Goal: Information Seeking & Learning: Learn about a topic

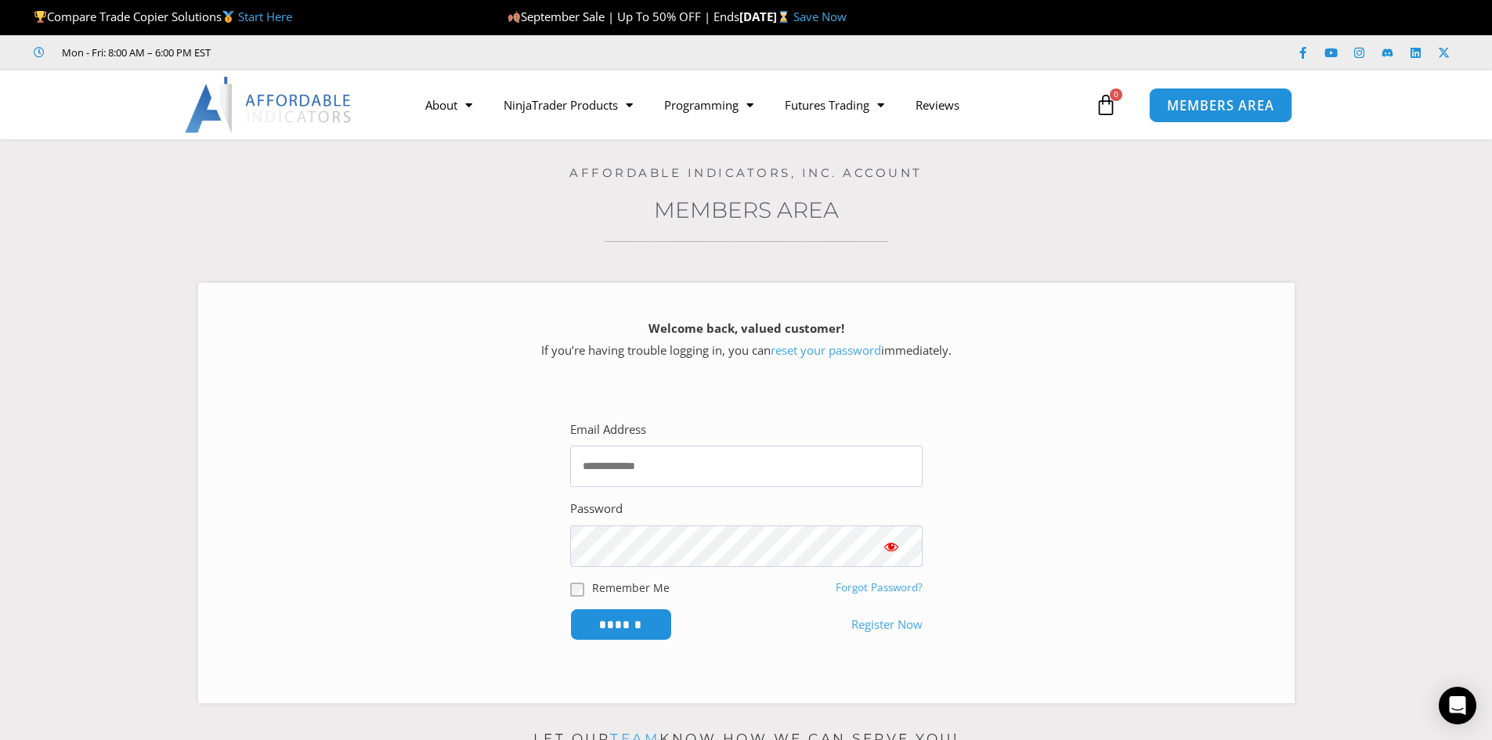
click at [1202, 101] on span "MEMBERS AREA" at bounding box center [1220, 105] width 107 height 13
click at [659, 469] on input "Email Address" at bounding box center [746, 467] width 352 height 42
type input "**********"
click at [891, 545] on span "Show password" at bounding box center [891, 547] width 16 height 16
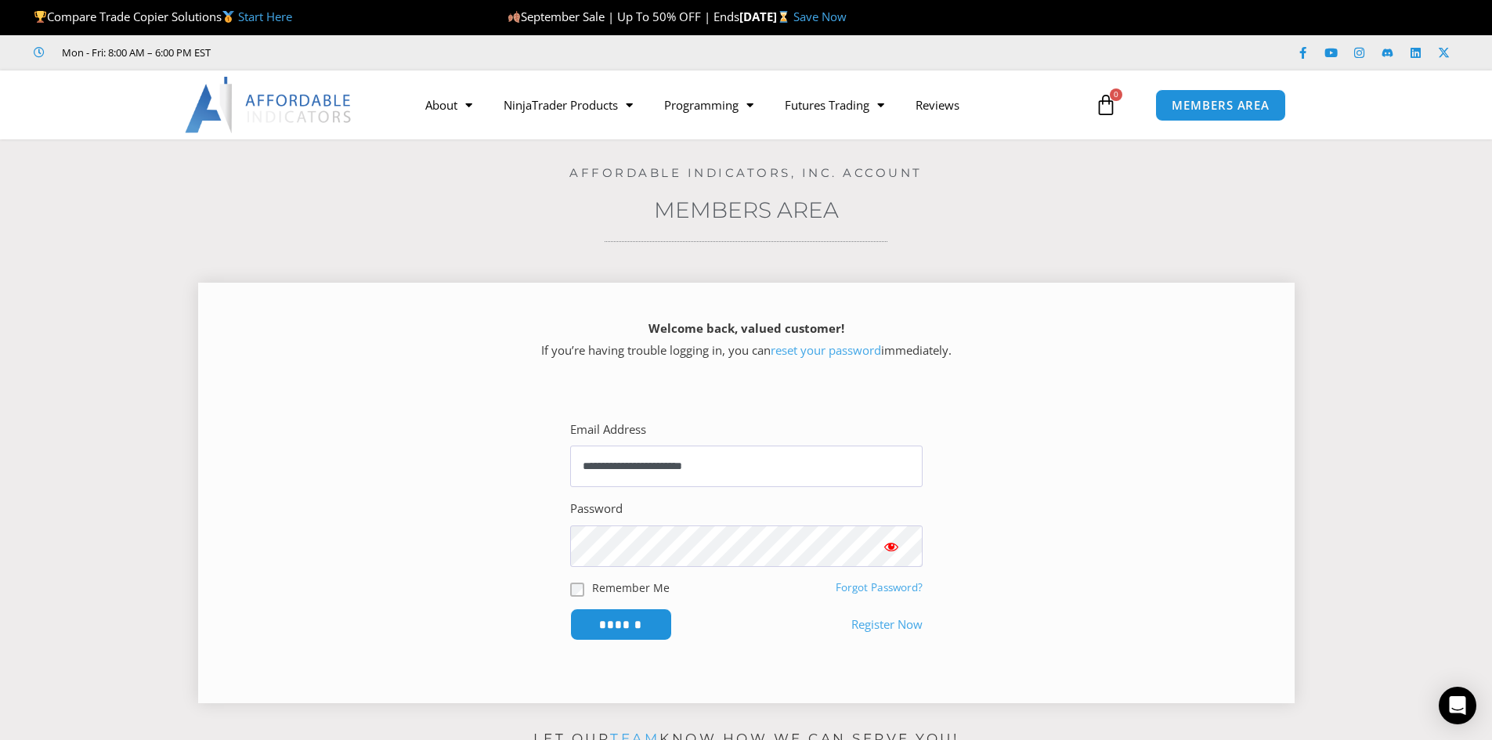
drag, startPoint x: 891, startPoint y: 545, endPoint x: 868, endPoint y: 547, distance: 22.8
click at [876, 547] on button "Show password" at bounding box center [891, 546] width 63 height 42
click at [616, 629] on input "******" at bounding box center [620, 625] width 107 height 34
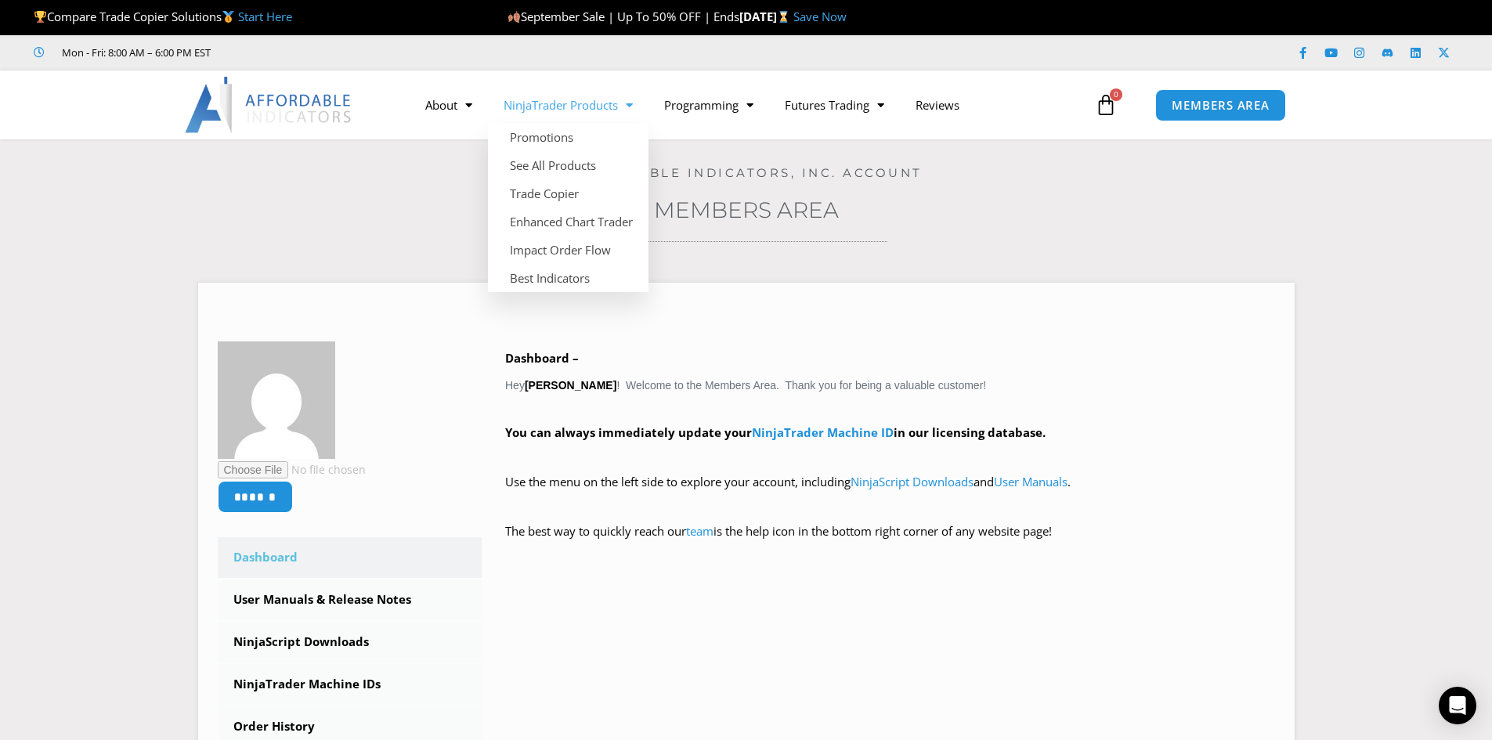
click at [595, 114] on link "NinjaTrader Products" at bounding box center [568, 105] width 161 height 36
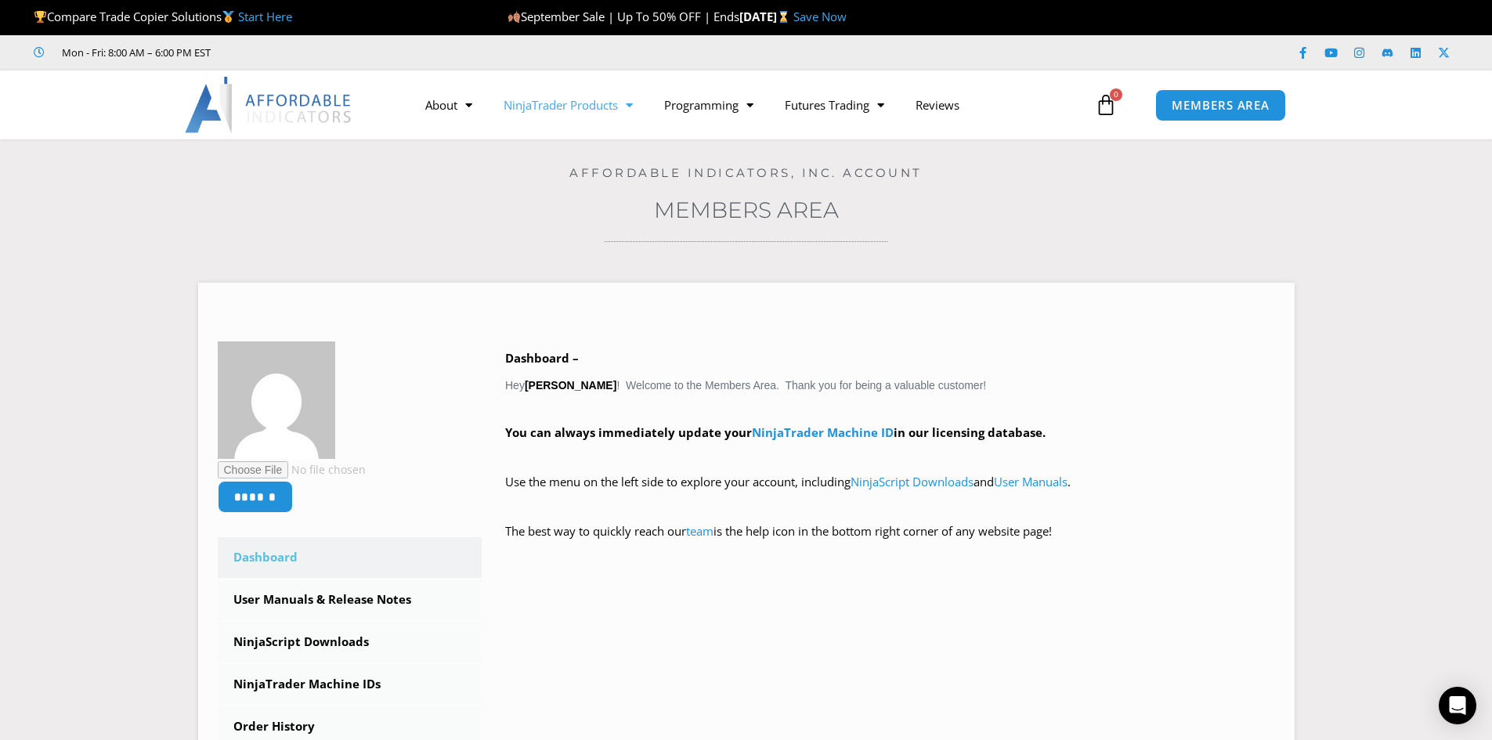
click at [595, 114] on link "NinjaTrader Products" at bounding box center [568, 105] width 161 height 36
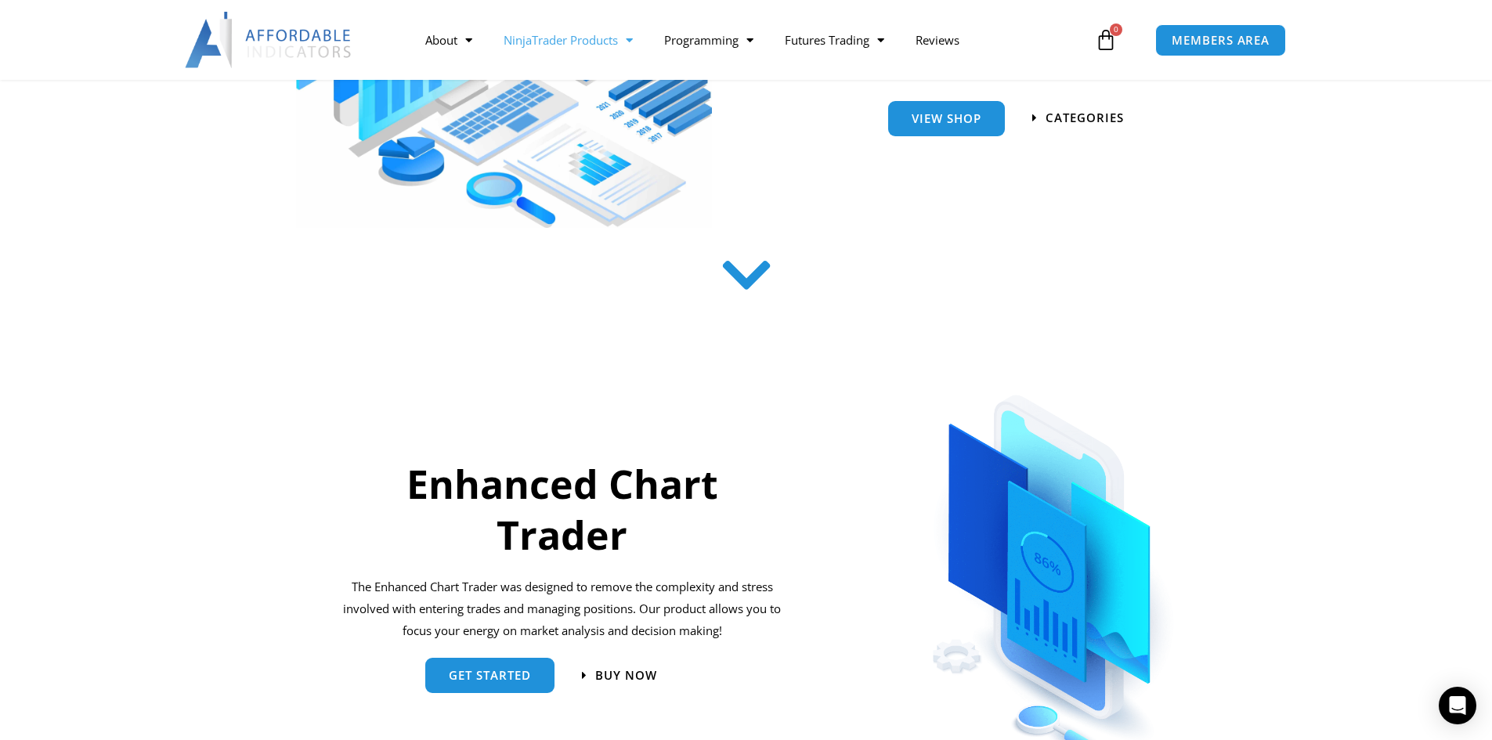
scroll to position [383, 0]
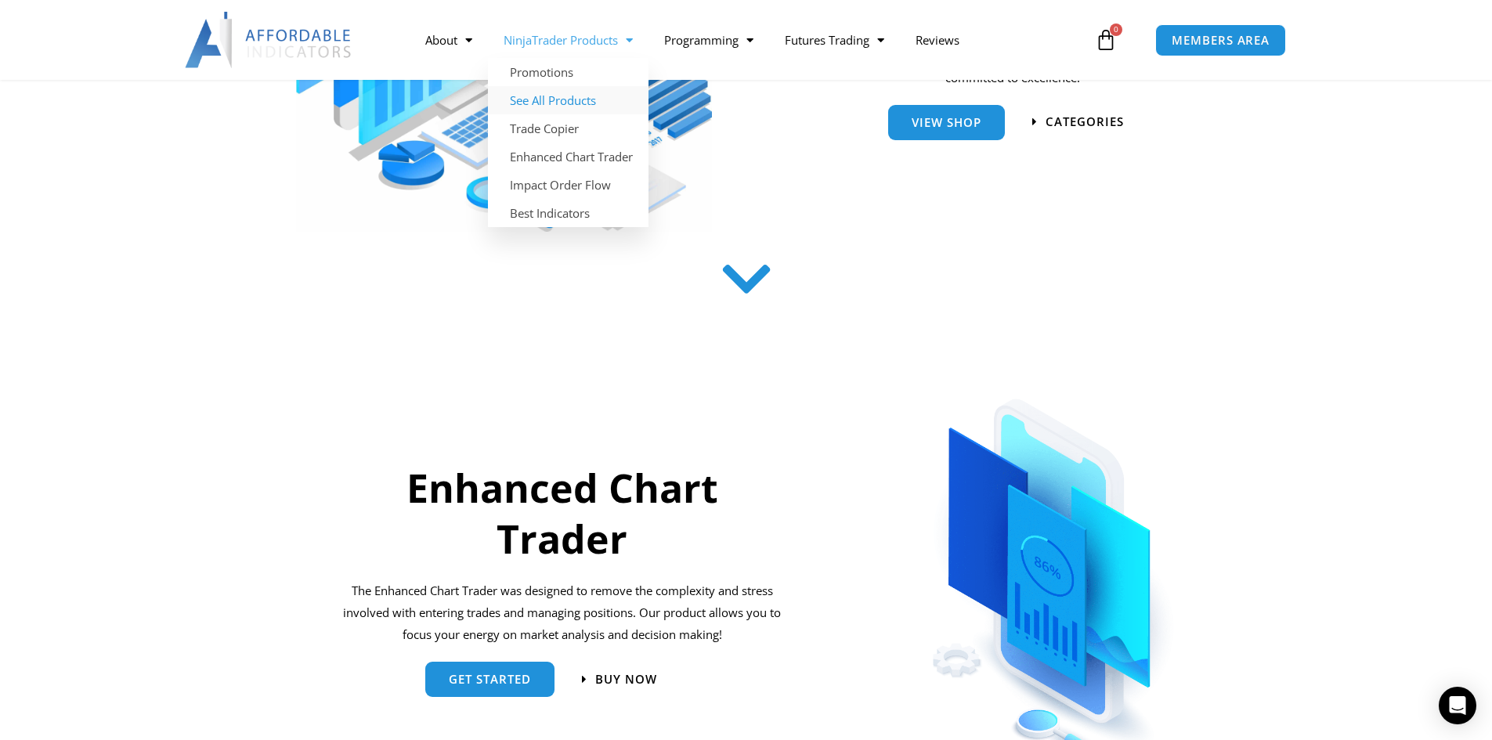
click at [608, 102] on link "See All Products" at bounding box center [568, 100] width 161 height 28
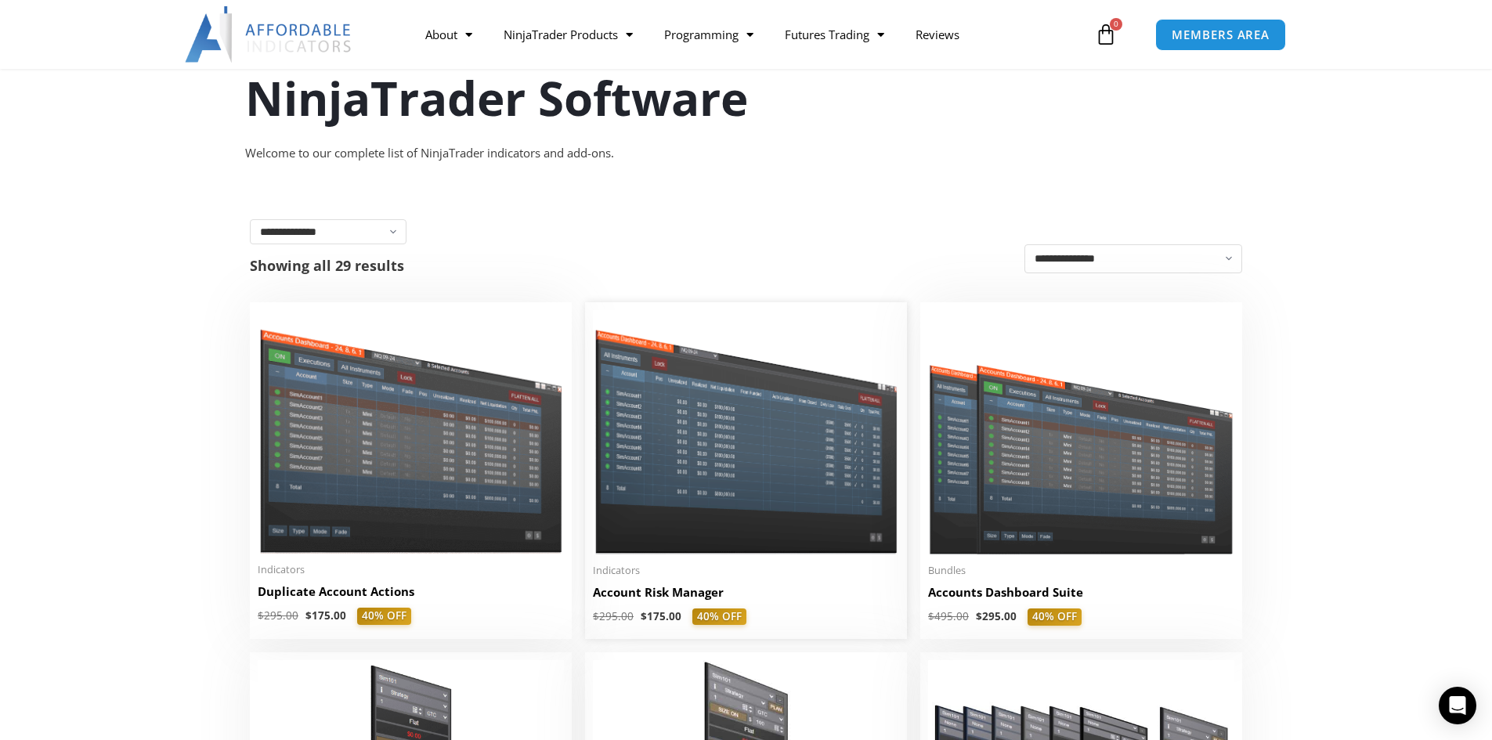
scroll to position [235, 0]
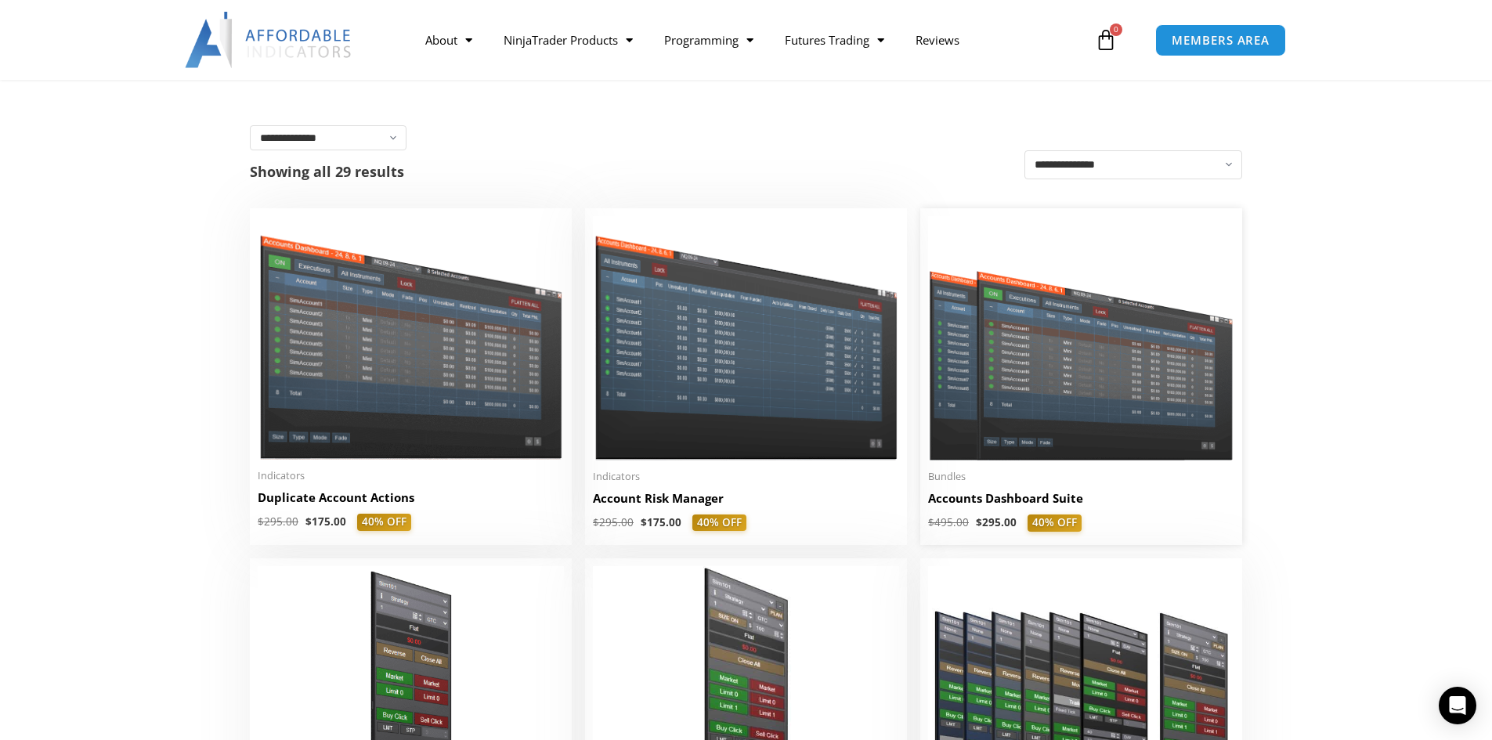
click at [997, 362] on img at bounding box center [1081, 338] width 306 height 244
click at [997, 361] on img at bounding box center [1081, 338] width 306 height 244
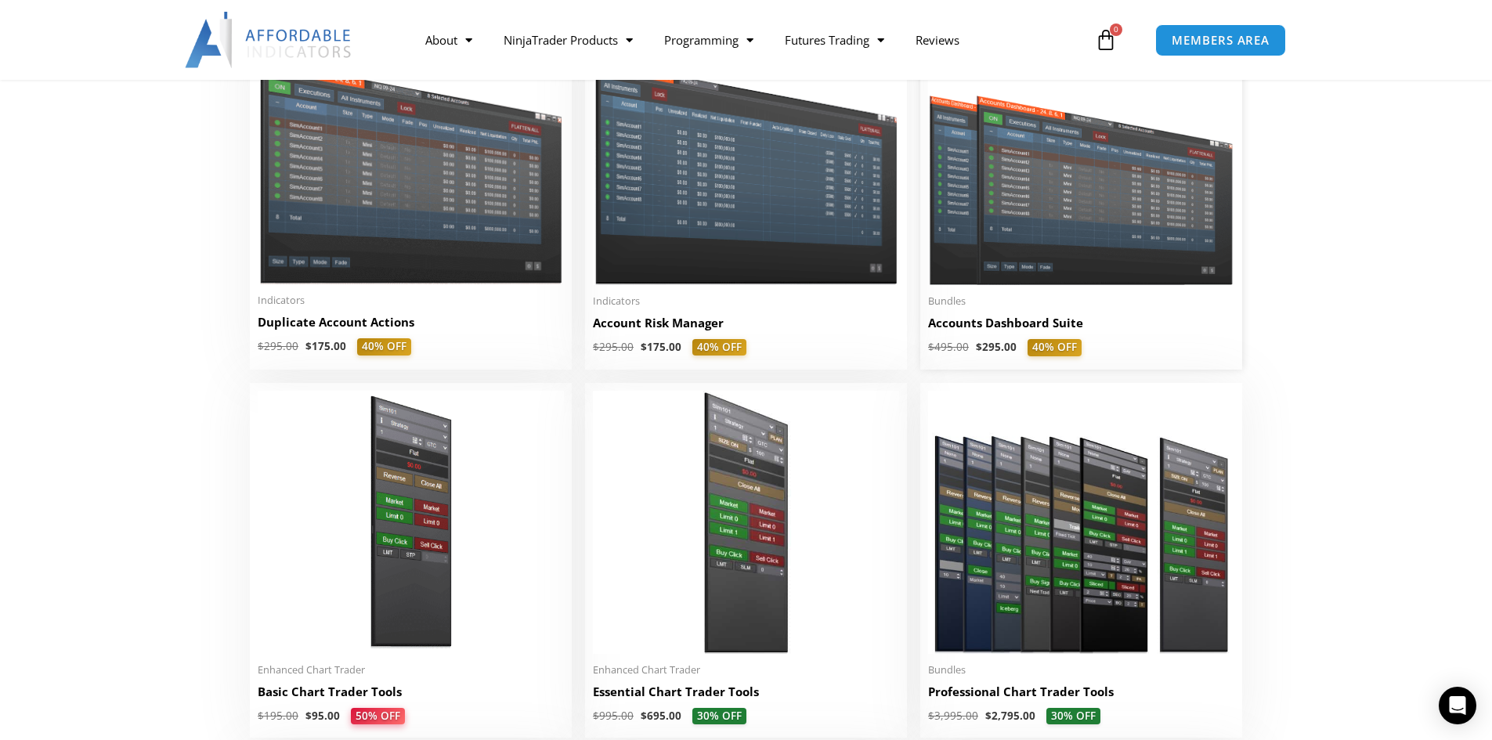
scroll to position [313, 0]
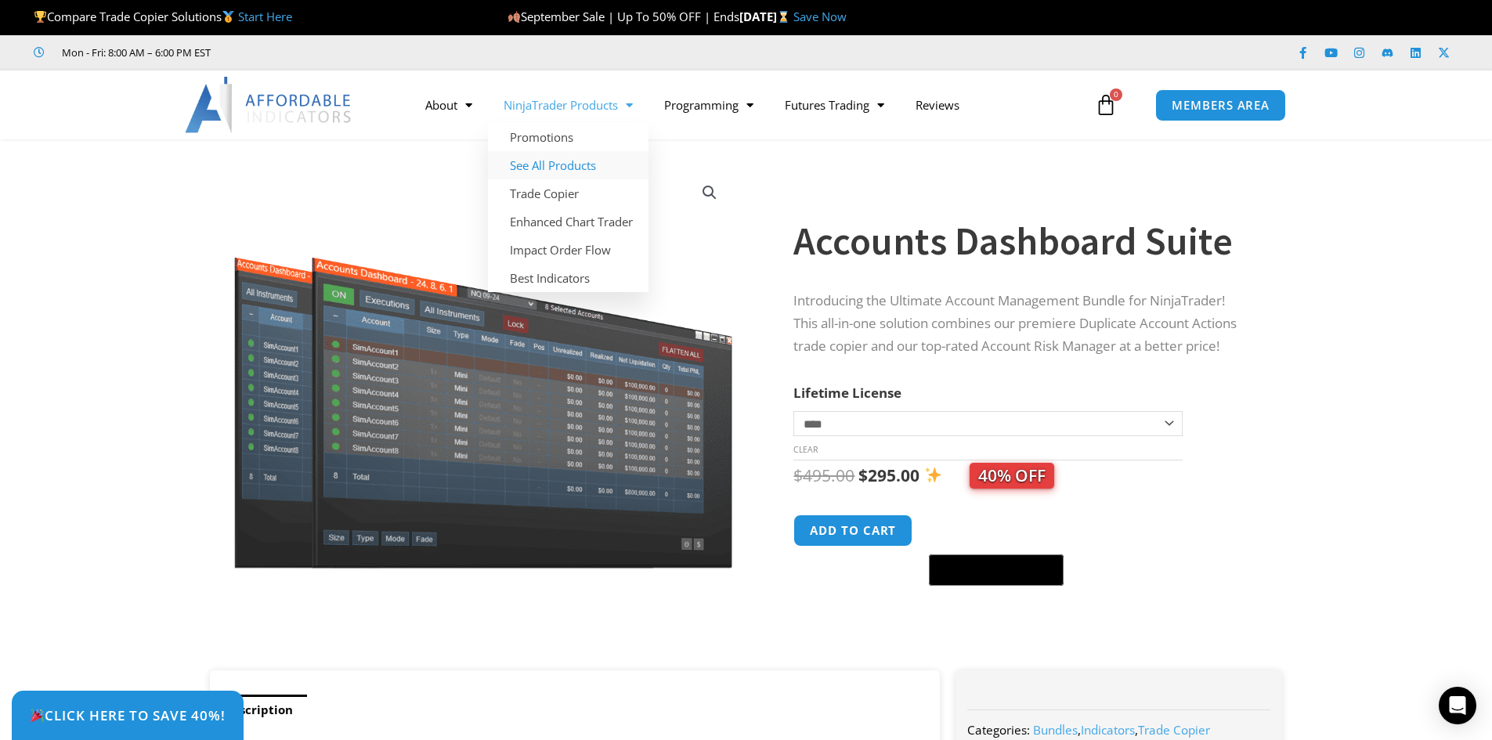
click at [584, 164] on link "See All Products" at bounding box center [568, 165] width 161 height 28
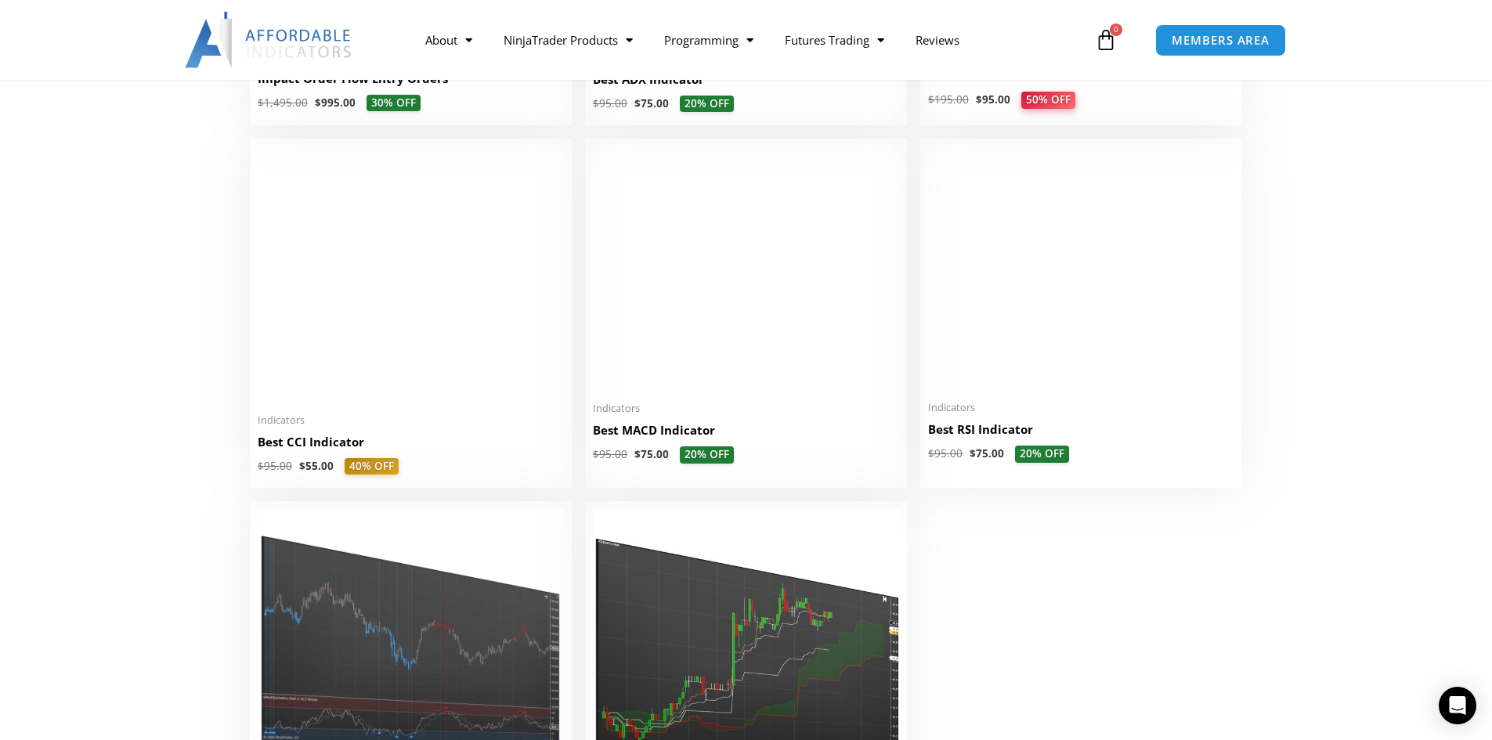
scroll to position [3211, 0]
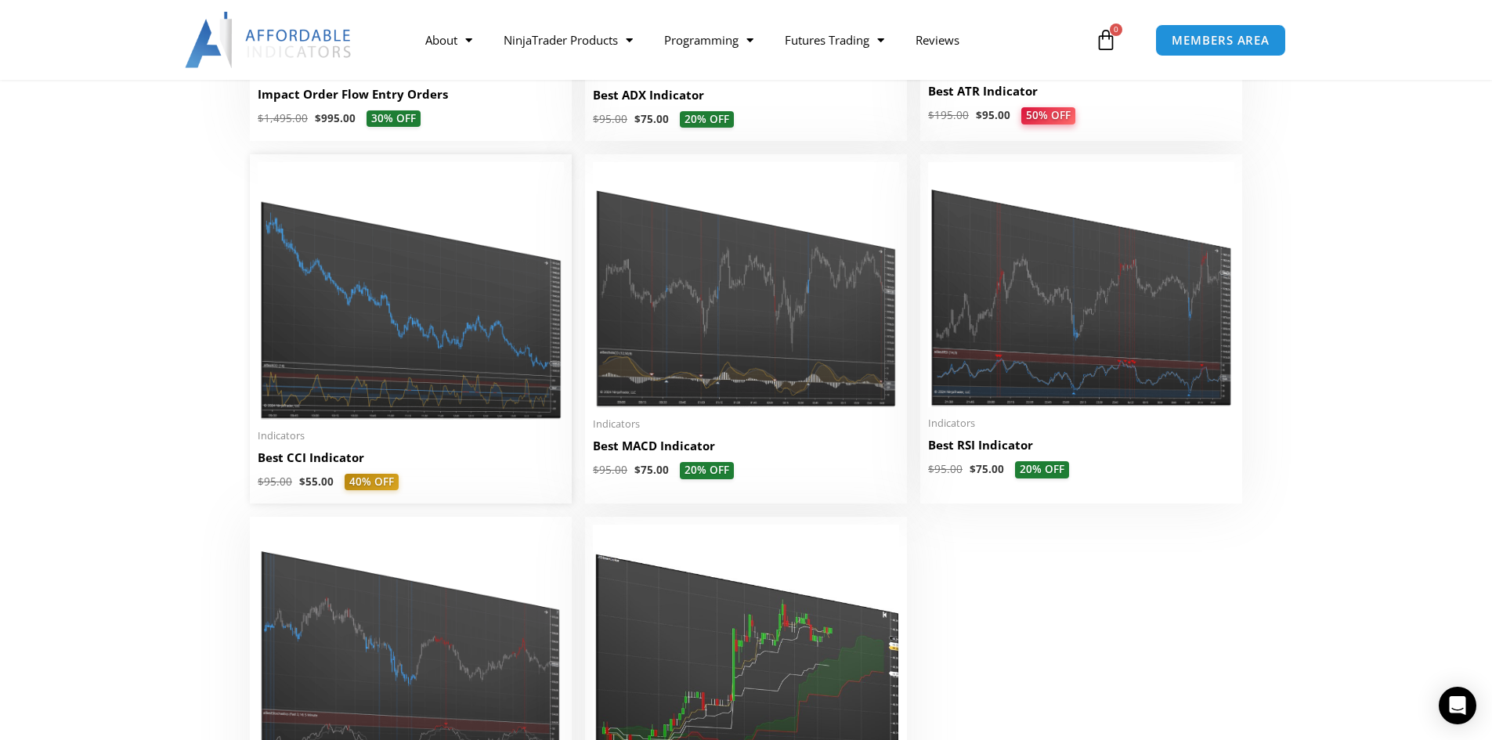
click at [442, 373] on img at bounding box center [411, 291] width 306 height 258
click at [694, 300] on img at bounding box center [746, 285] width 306 height 246
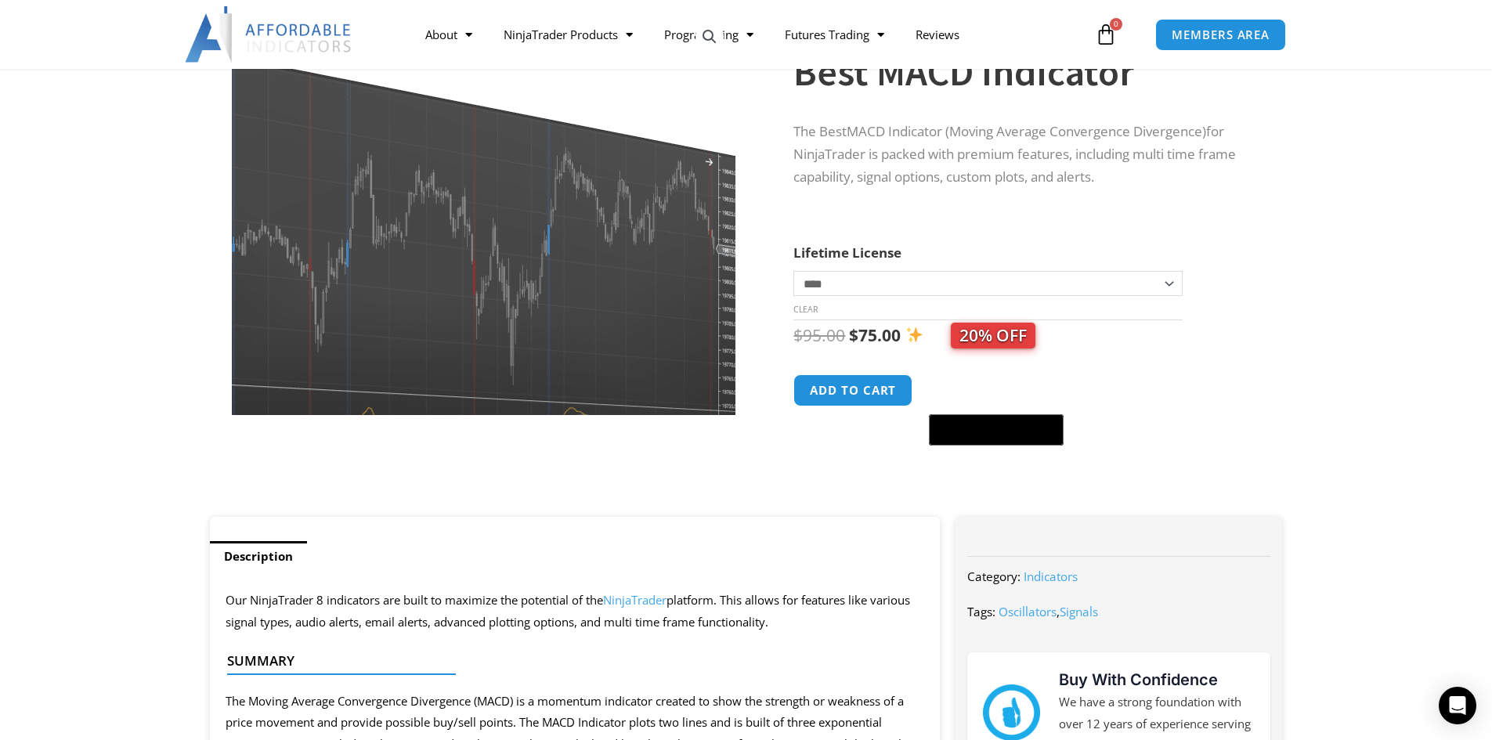
scroll to position [157, 0]
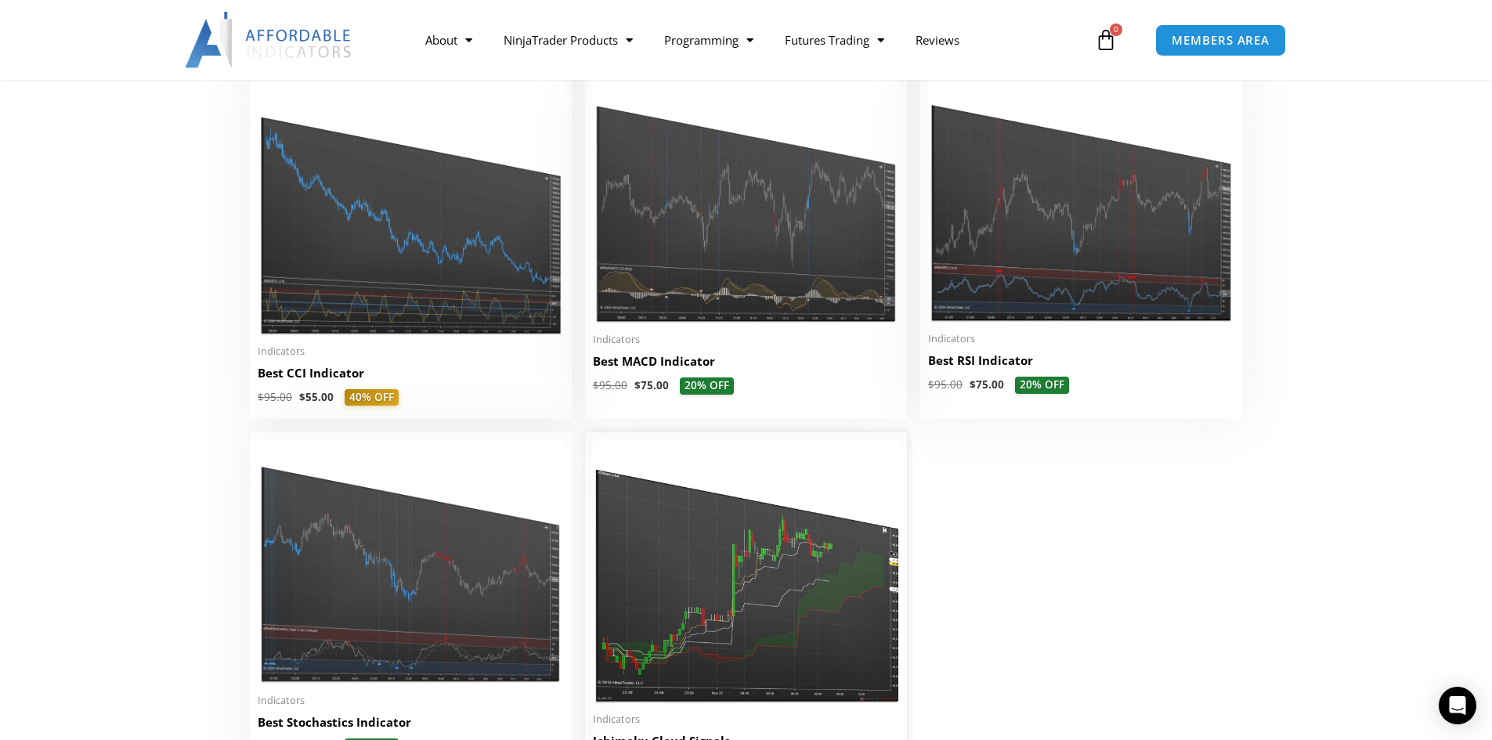
scroll to position [3289, 0]
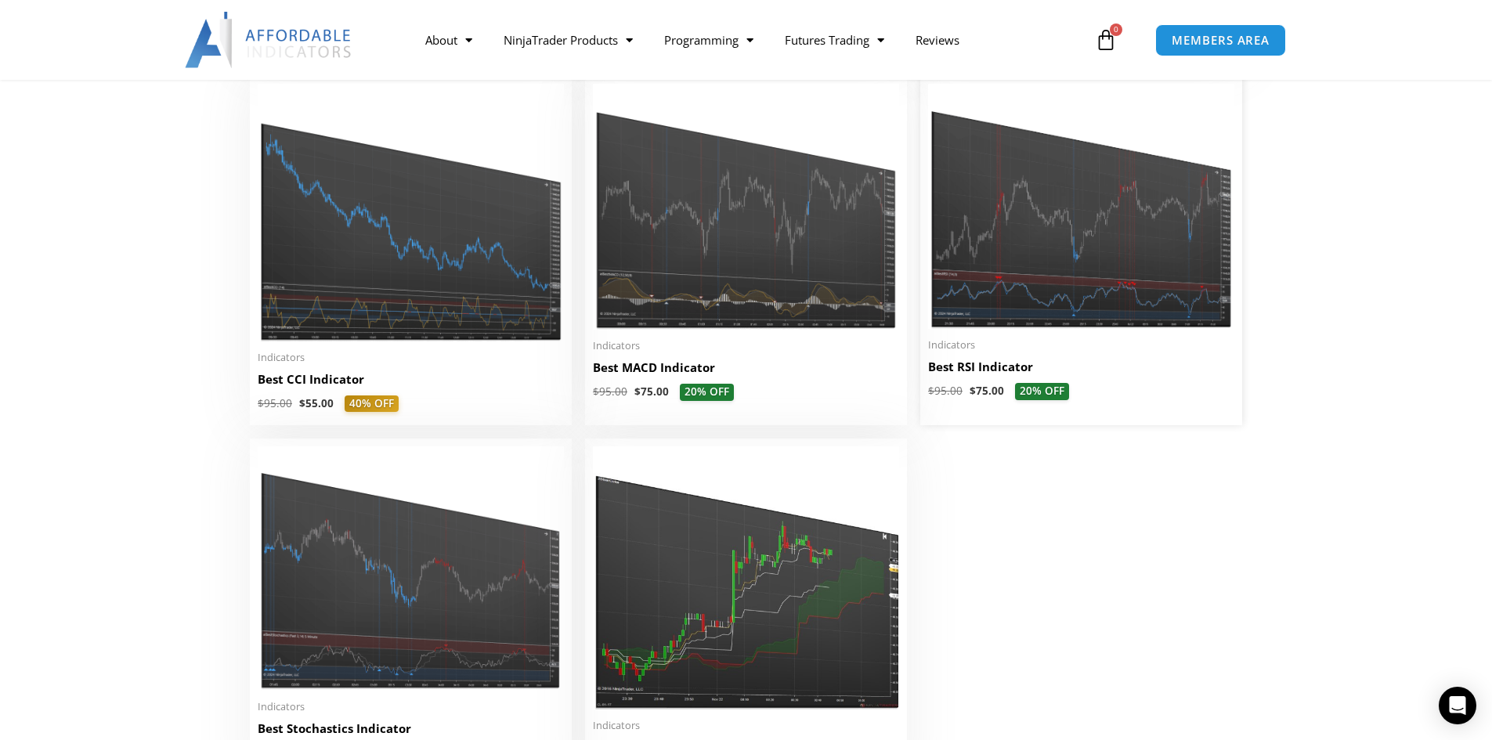
click at [1043, 337] on li "Sale! Indicators Best RSI Indicator $ 95.00 $ 75.00 20% OFF This product has mu…" at bounding box center [1081, 250] width 322 height 349
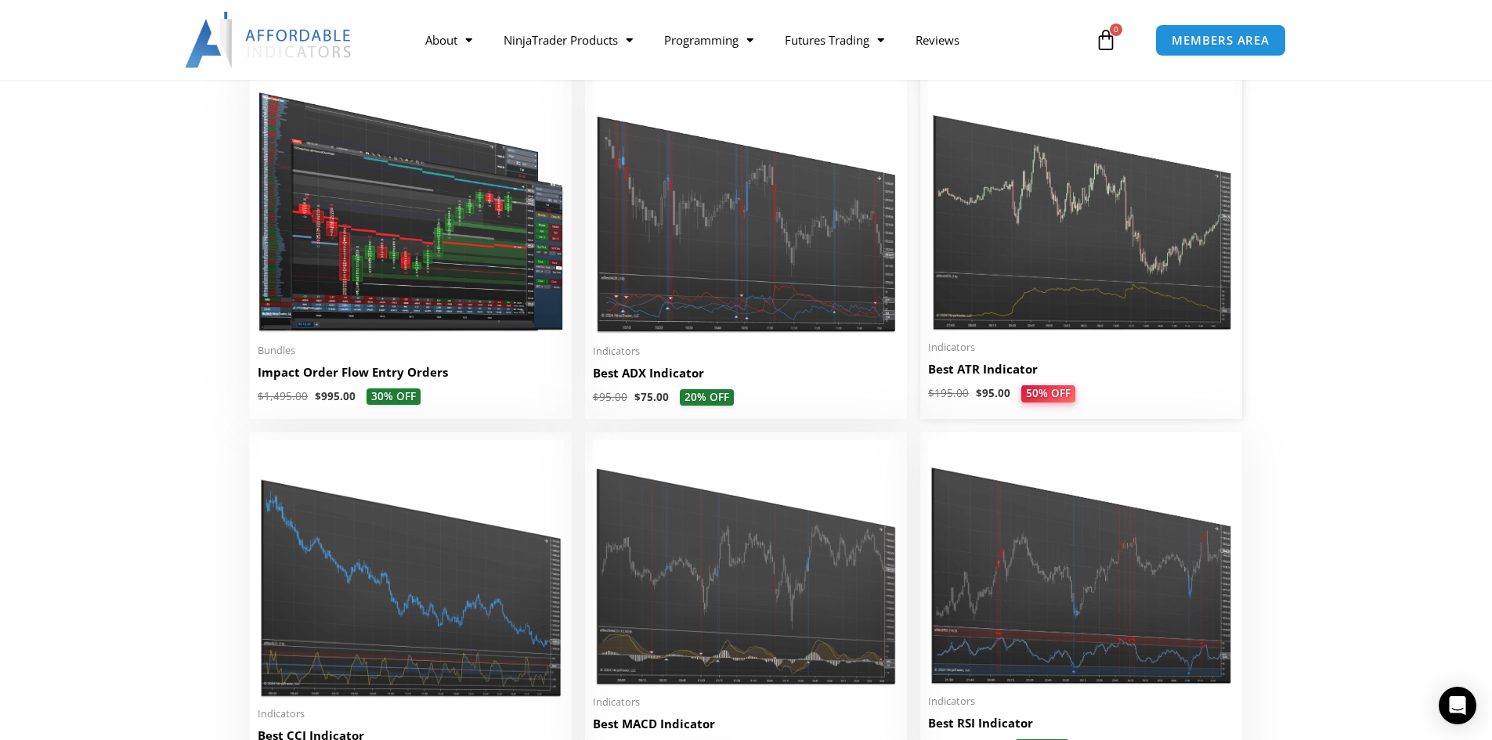
scroll to position [2897, 0]
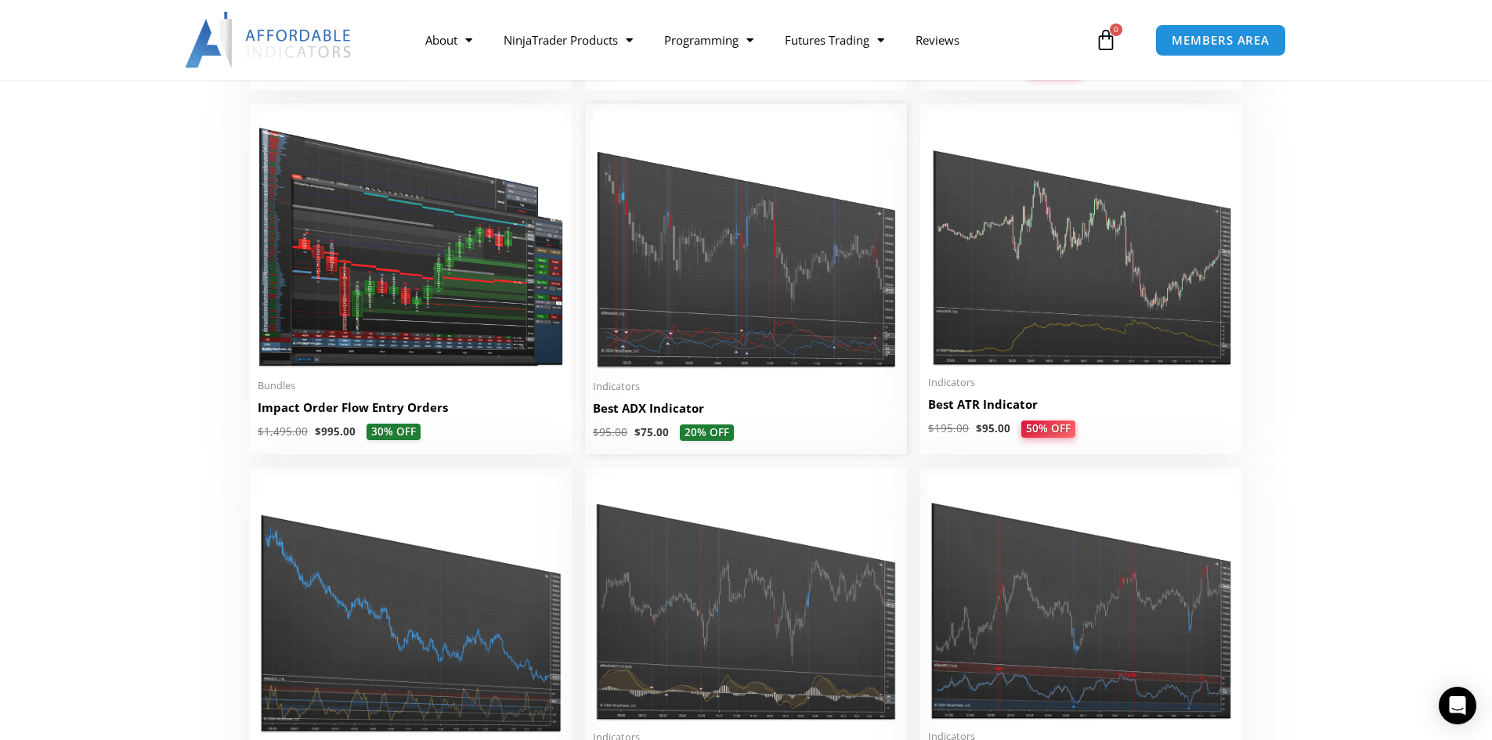
click at [787, 330] on img at bounding box center [746, 240] width 306 height 259
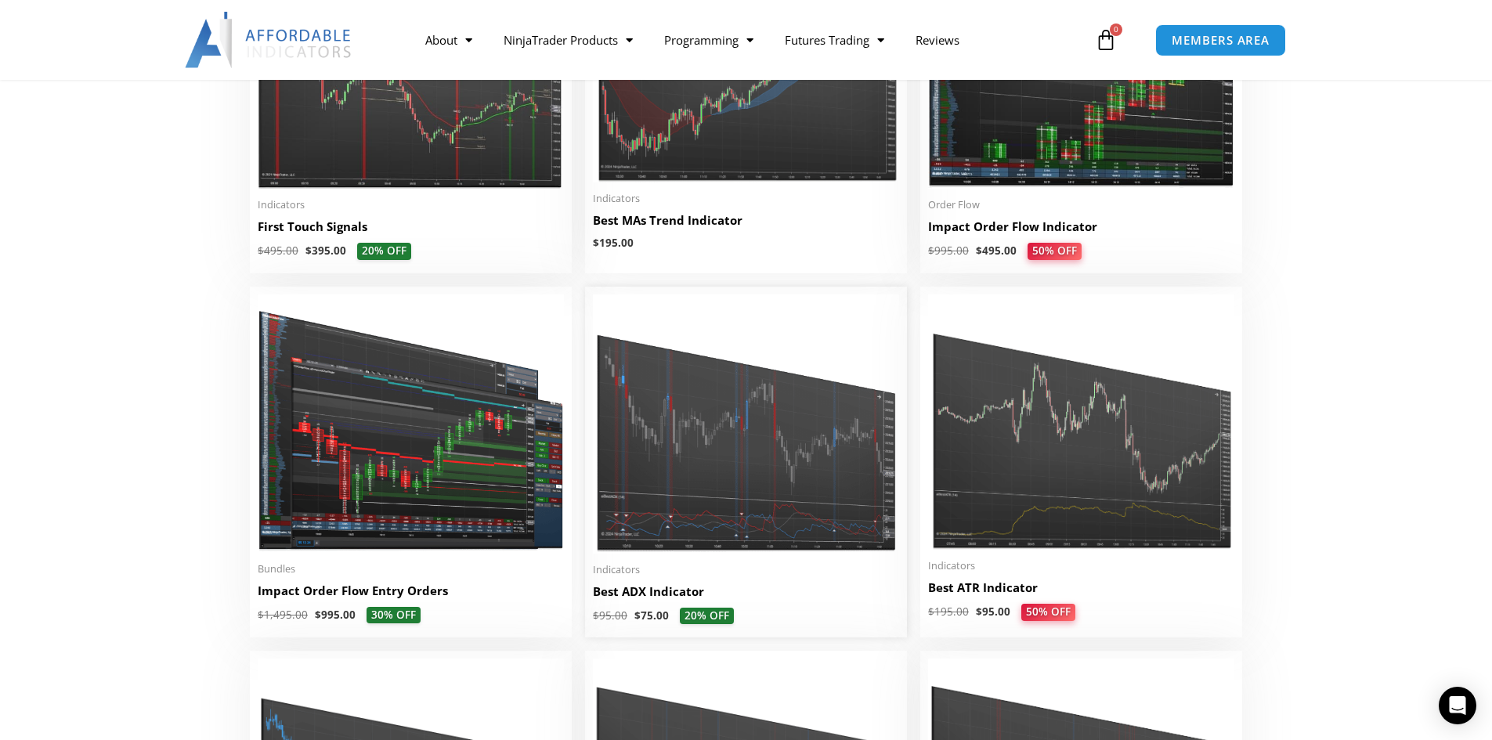
scroll to position [2663, 0]
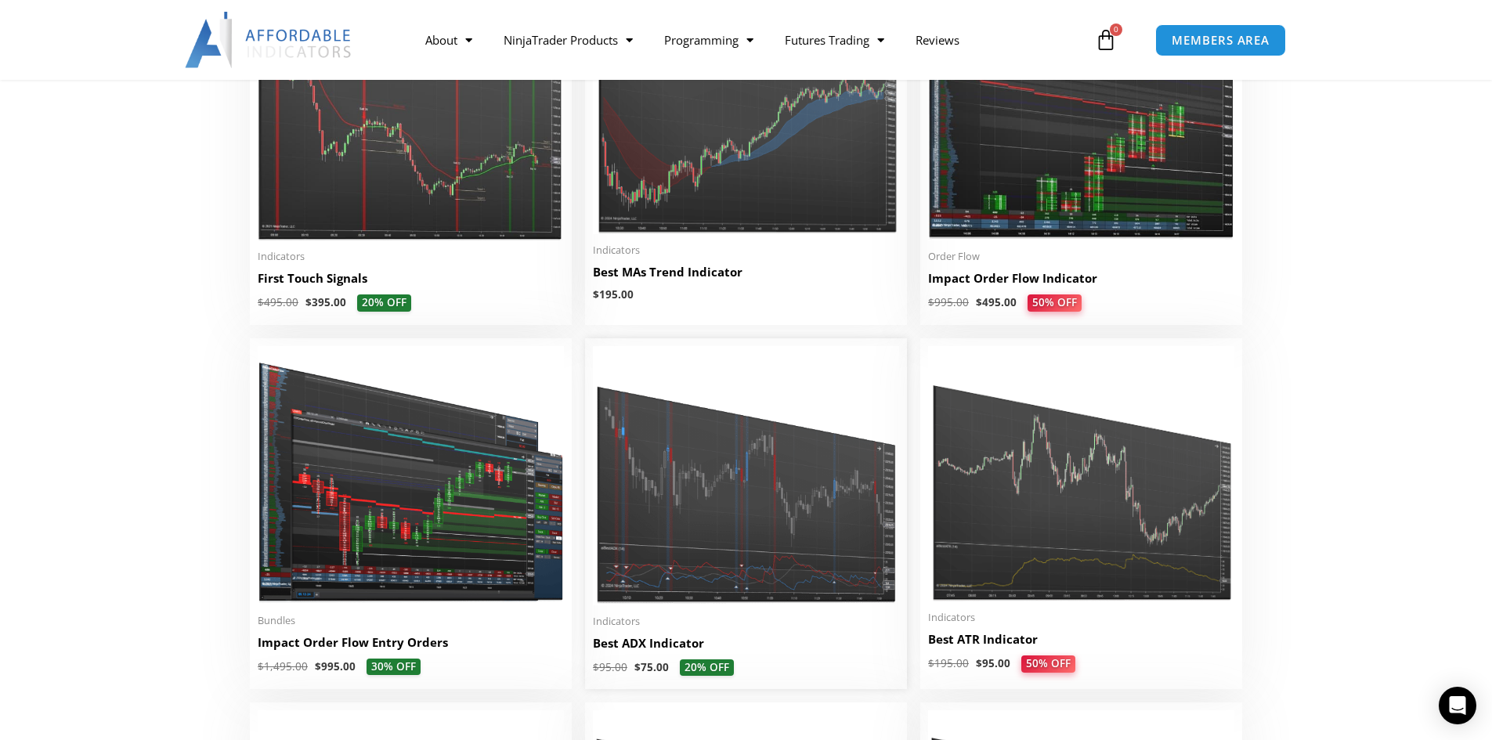
click at [781, 471] on img at bounding box center [746, 475] width 306 height 259
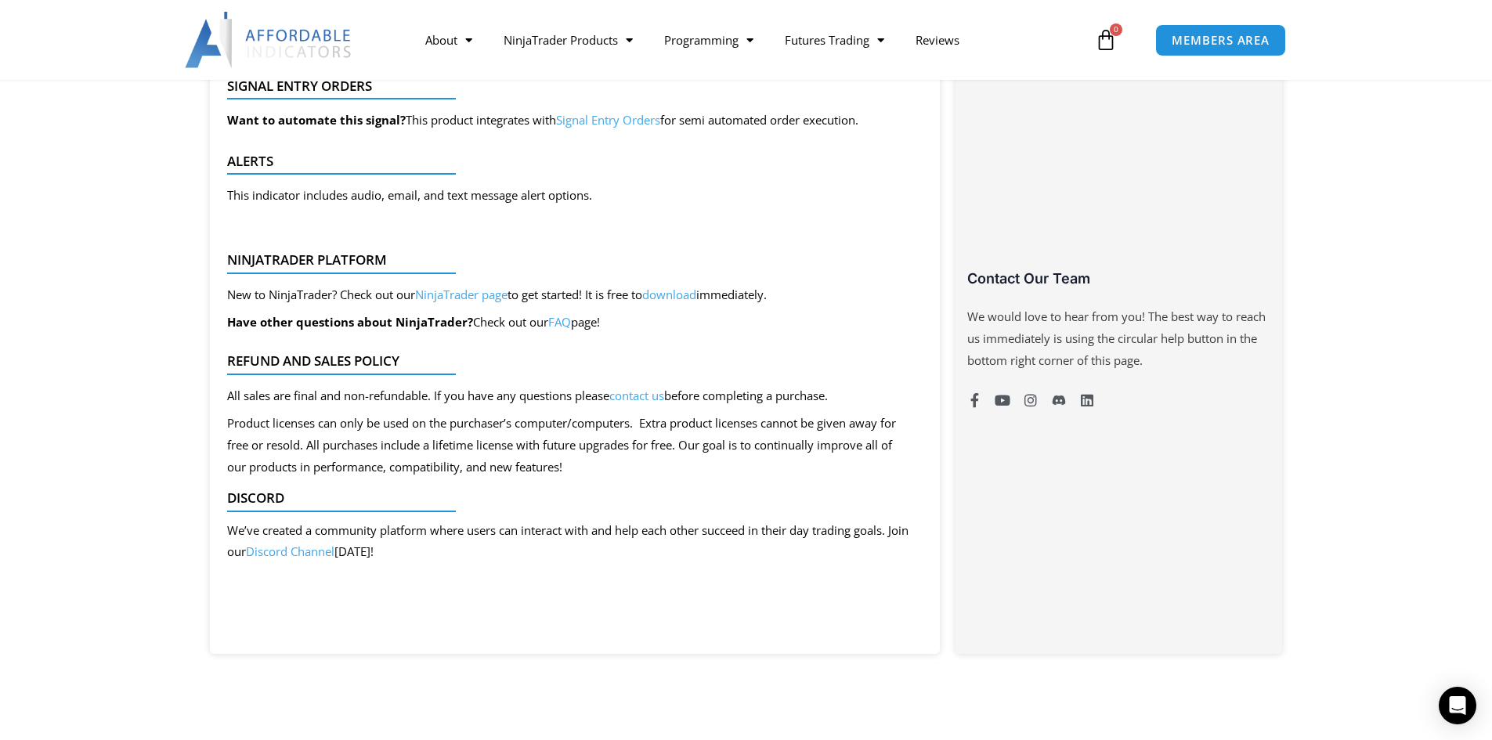
scroll to position [1175, 0]
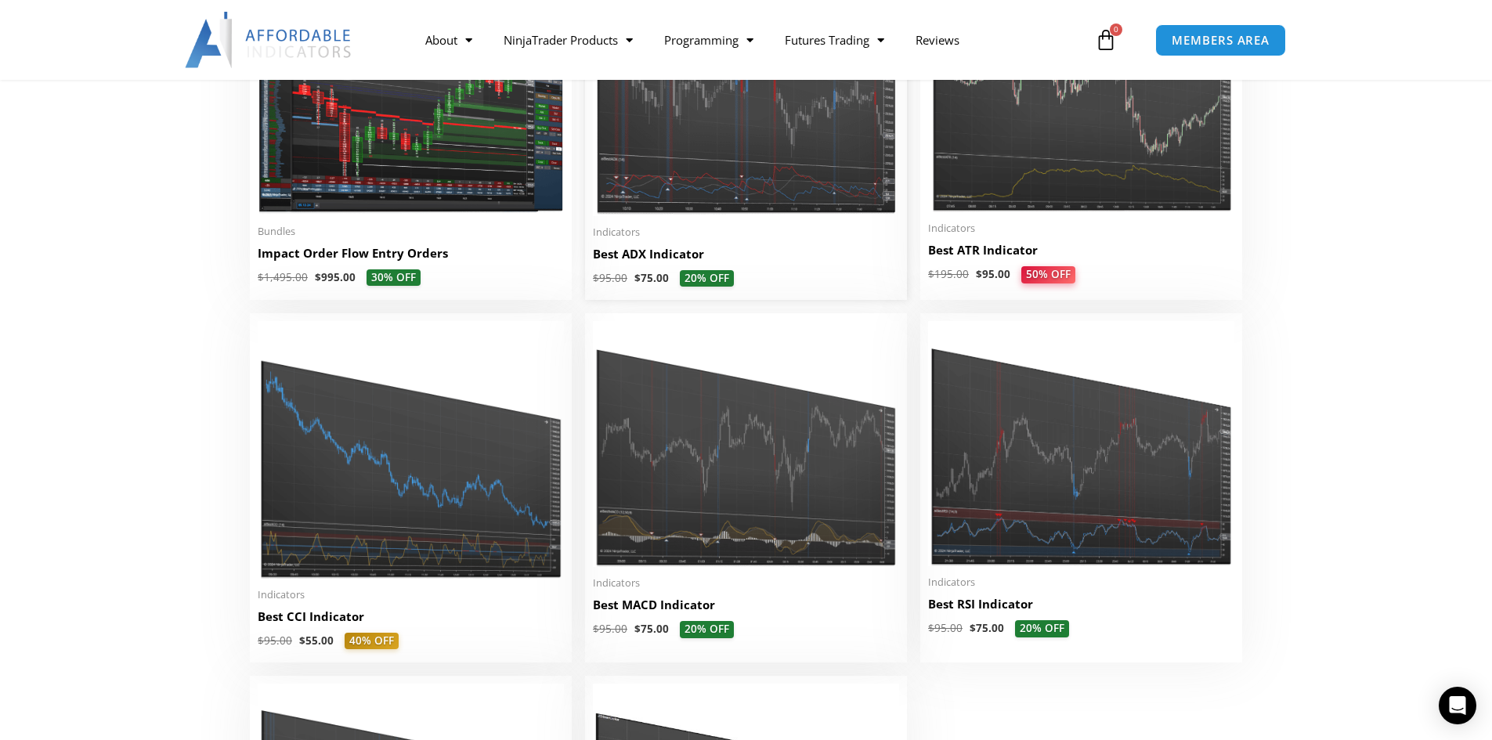
scroll to position [3054, 0]
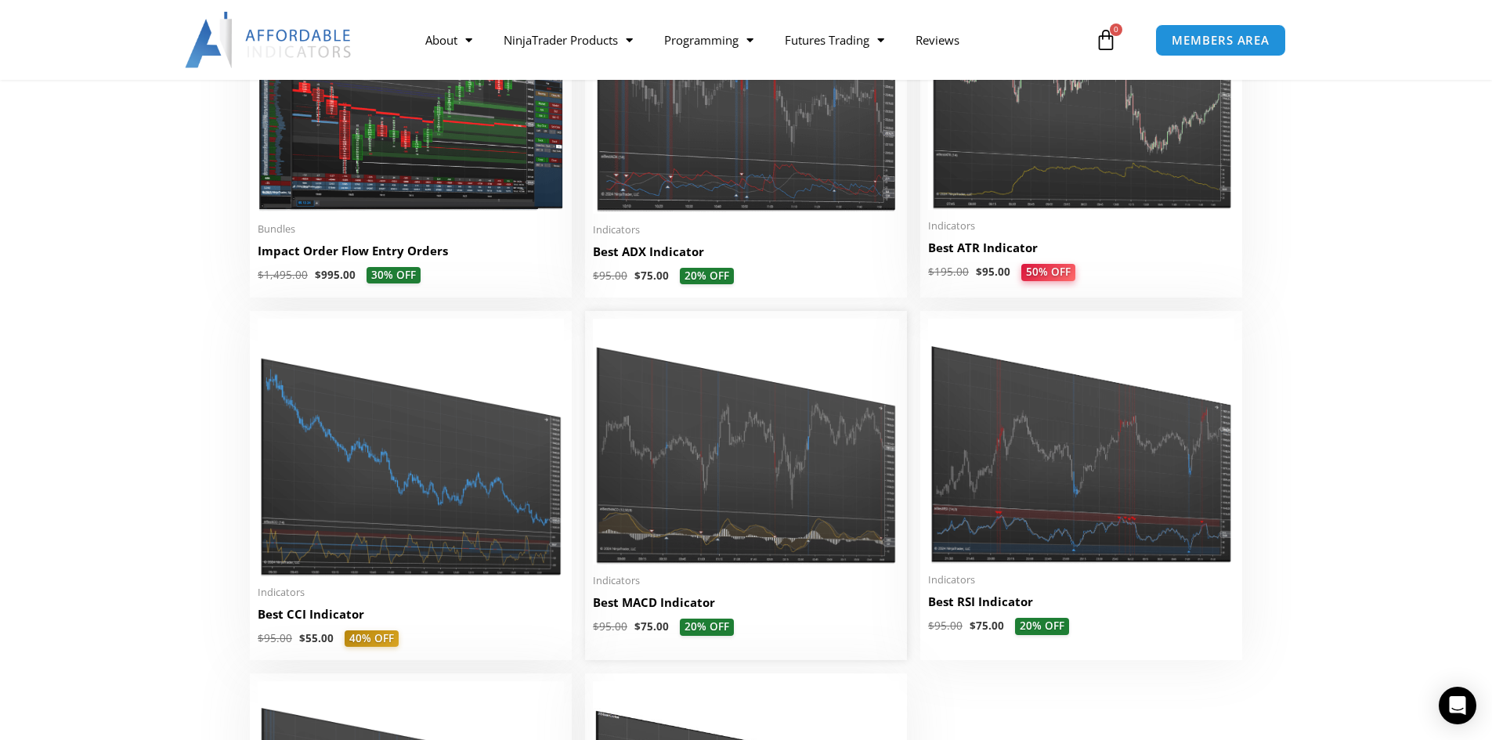
click at [803, 482] on img at bounding box center [746, 442] width 306 height 246
click at [1111, 469] on img at bounding box center [1081, 441] width 306 height 245
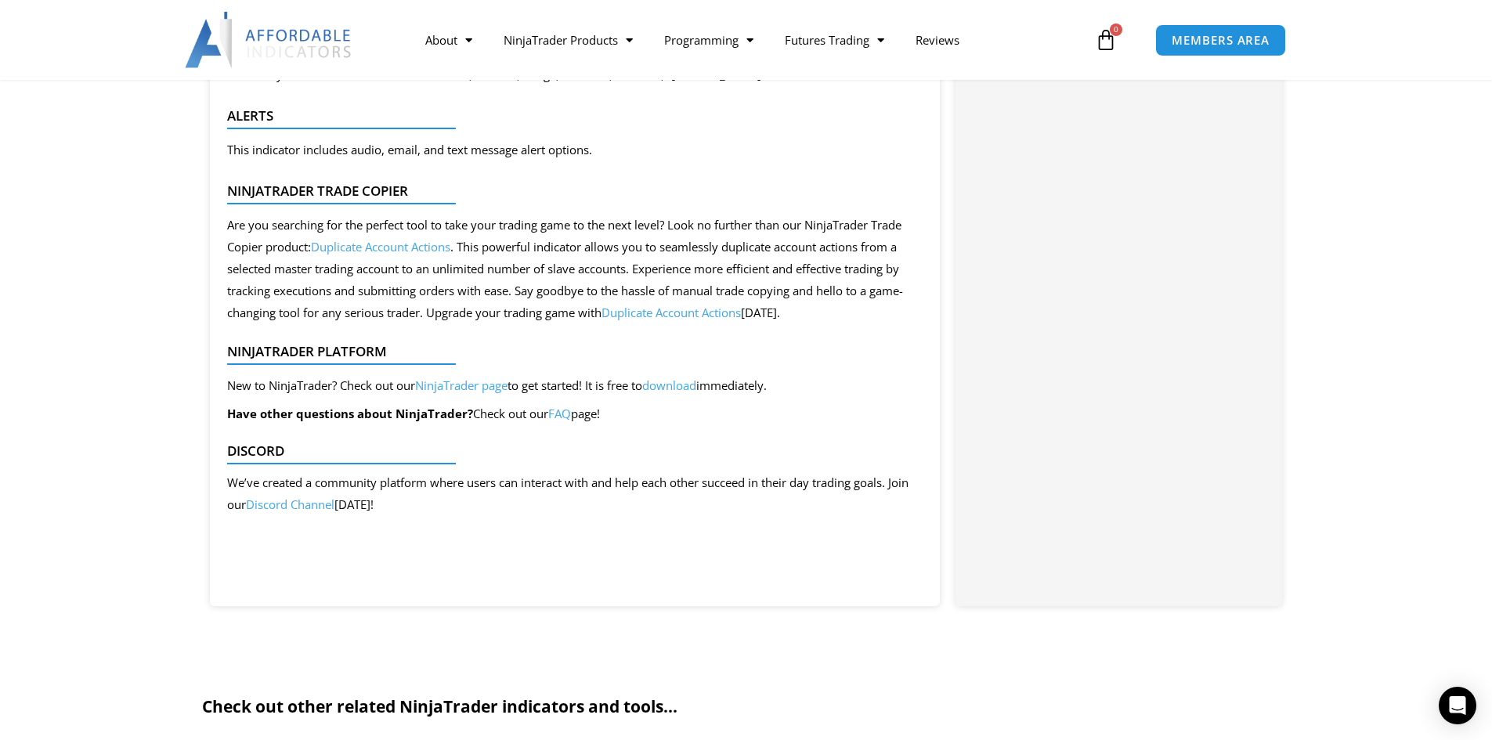
scroll to position [1566, 0]
